Goal: Navigation & Orientation: Find specific page/section

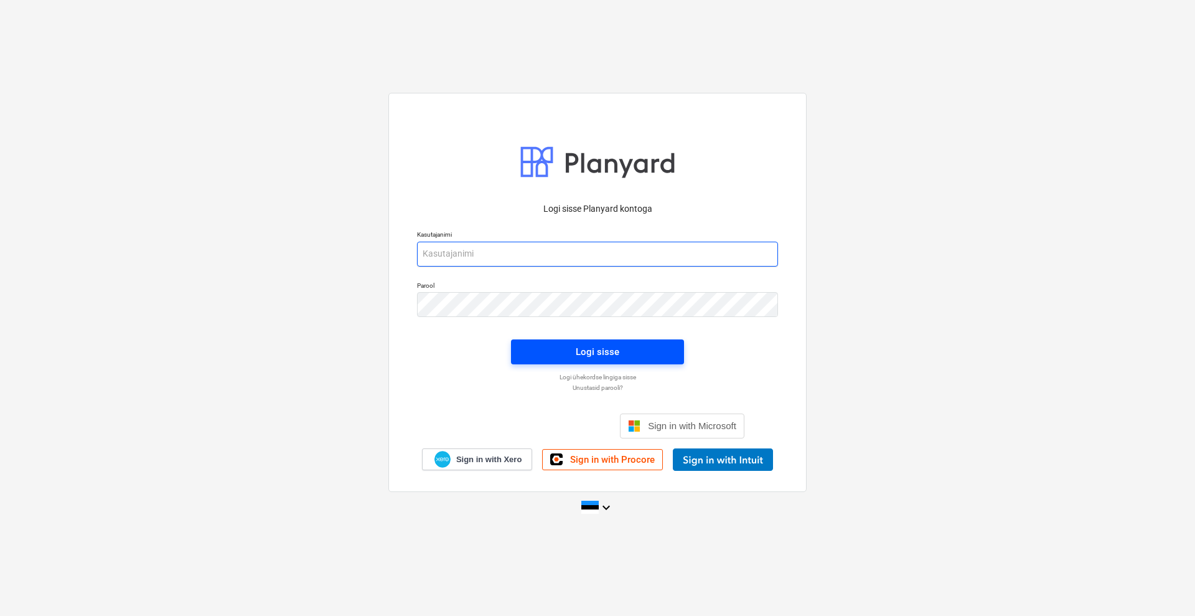
type input "[EMAIL_ADDRESS][DOMAIN_NAME]"
click at [603, 351] on div "Logi sisse" at bounding box center [598, 352] width 44 height 16
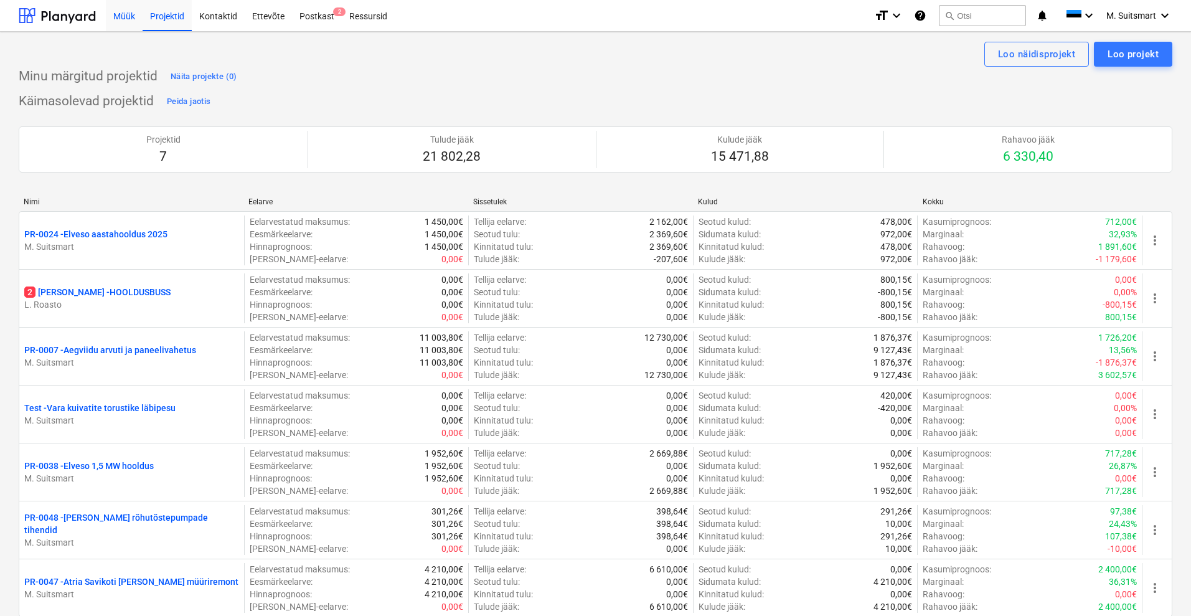
click at [129, 17] on div "Müük" at bounding box center [124, 15] width 37 height 32
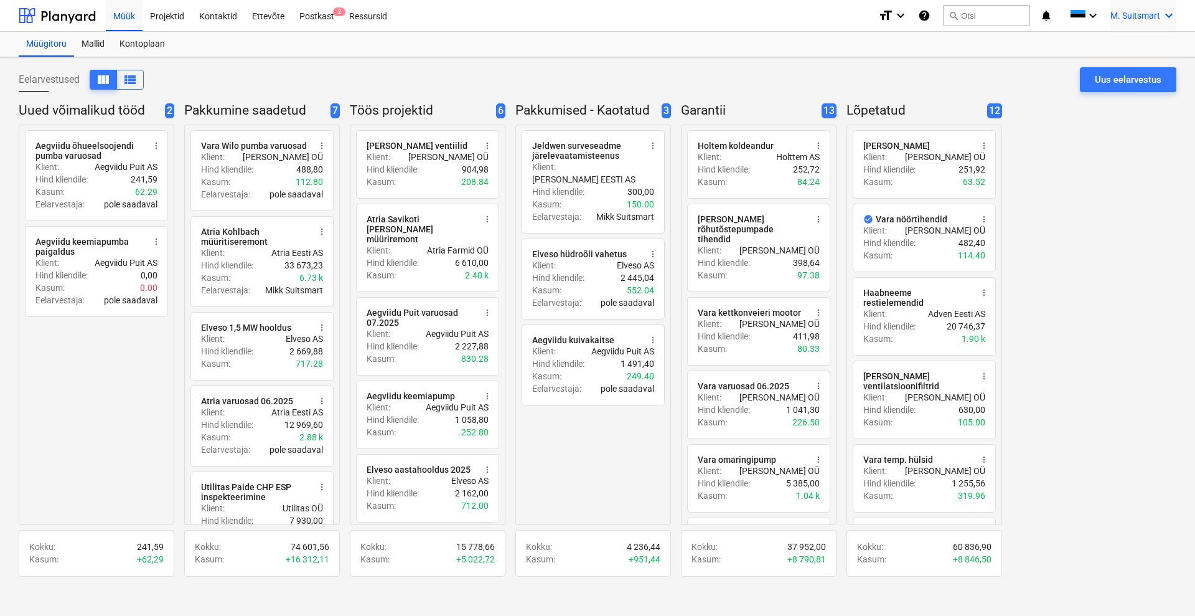
click at [1155, 11] on span "M. Suitsmart" at bounding box center [1136, 16] width 50 height 10
click at [1104, 52] on div "MS Novel Engineering OÜ" at bounding box center [1116, 52] width 106 height 17
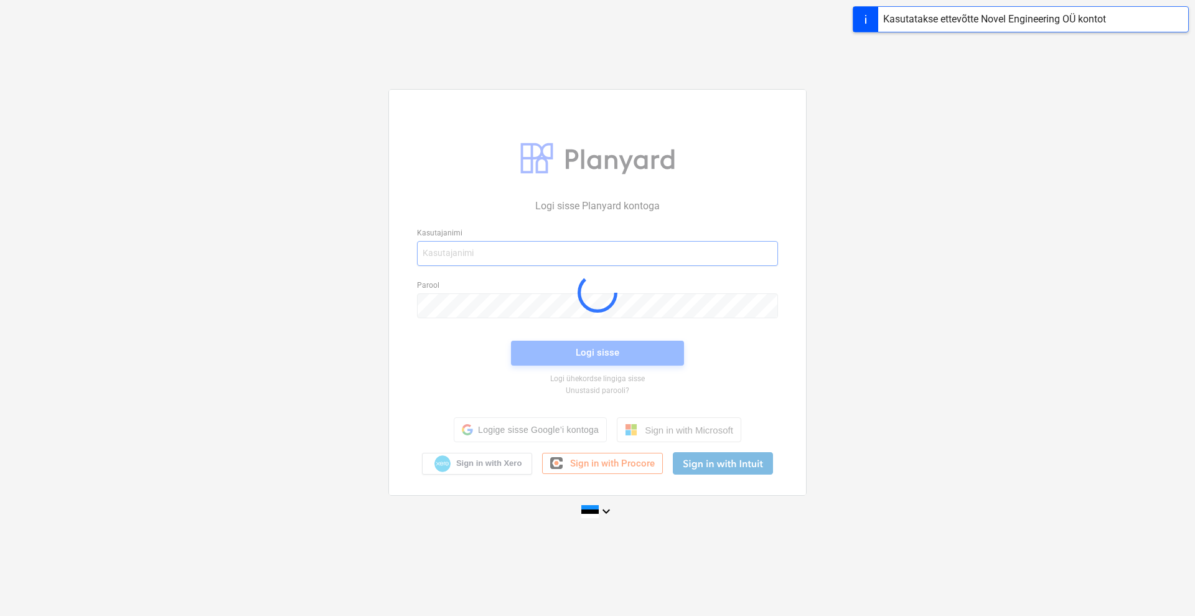
type input "[EMAIL_ADDRESS][DOMAIN_NAME]"
